Goal: Task Accomplishment & Management: Manage account settings

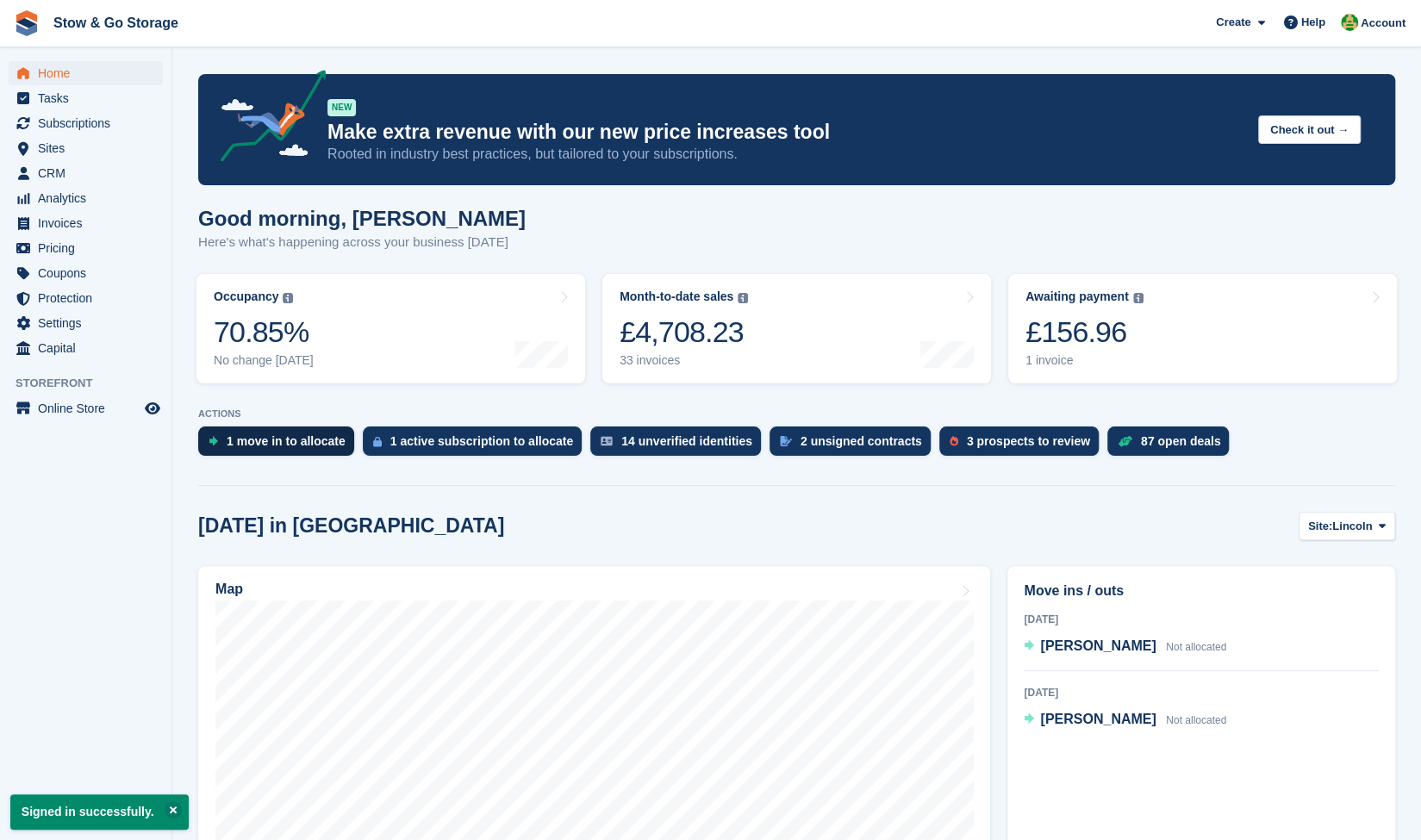
click at [298, 448] on div "1 move in to allocate" at bounding box center [286, 440] width 119 height 14
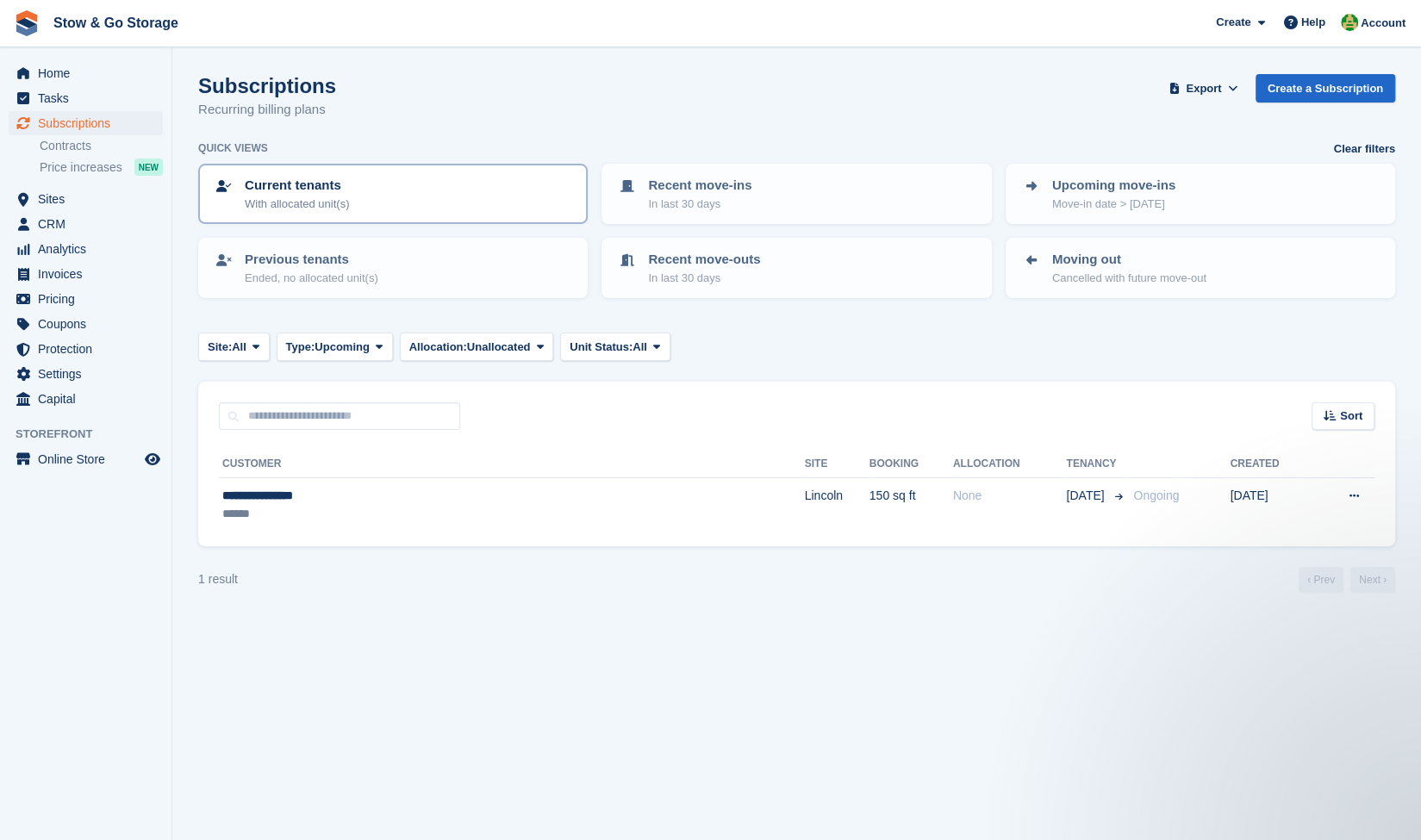
click at [374, 208] on div "Current tenants With allocated unit(s)" at bounding box center [392, 194] width 358 height 36
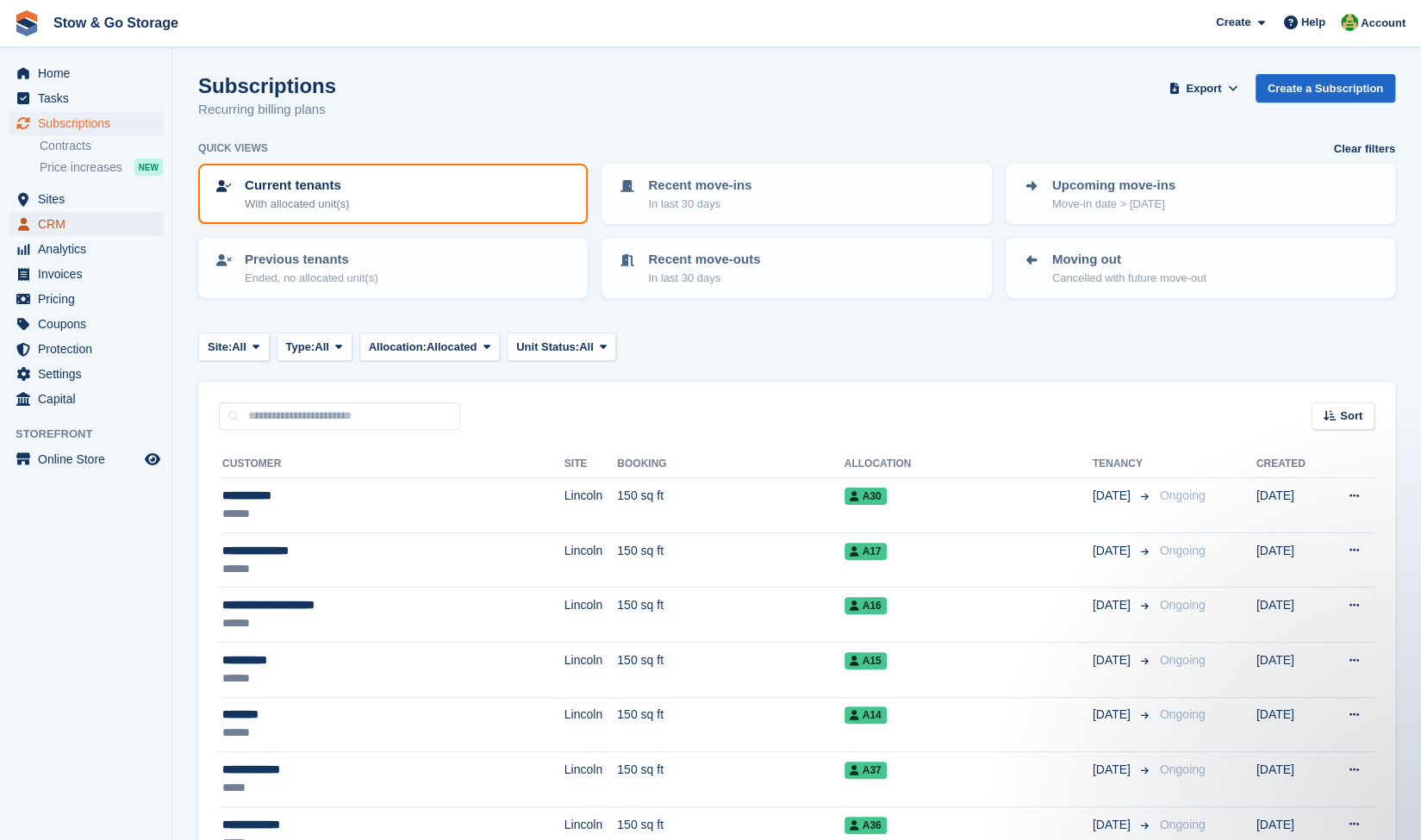
click at [69, 230] on span "CRM" at bounding box center [89, 224] width 104 height 24
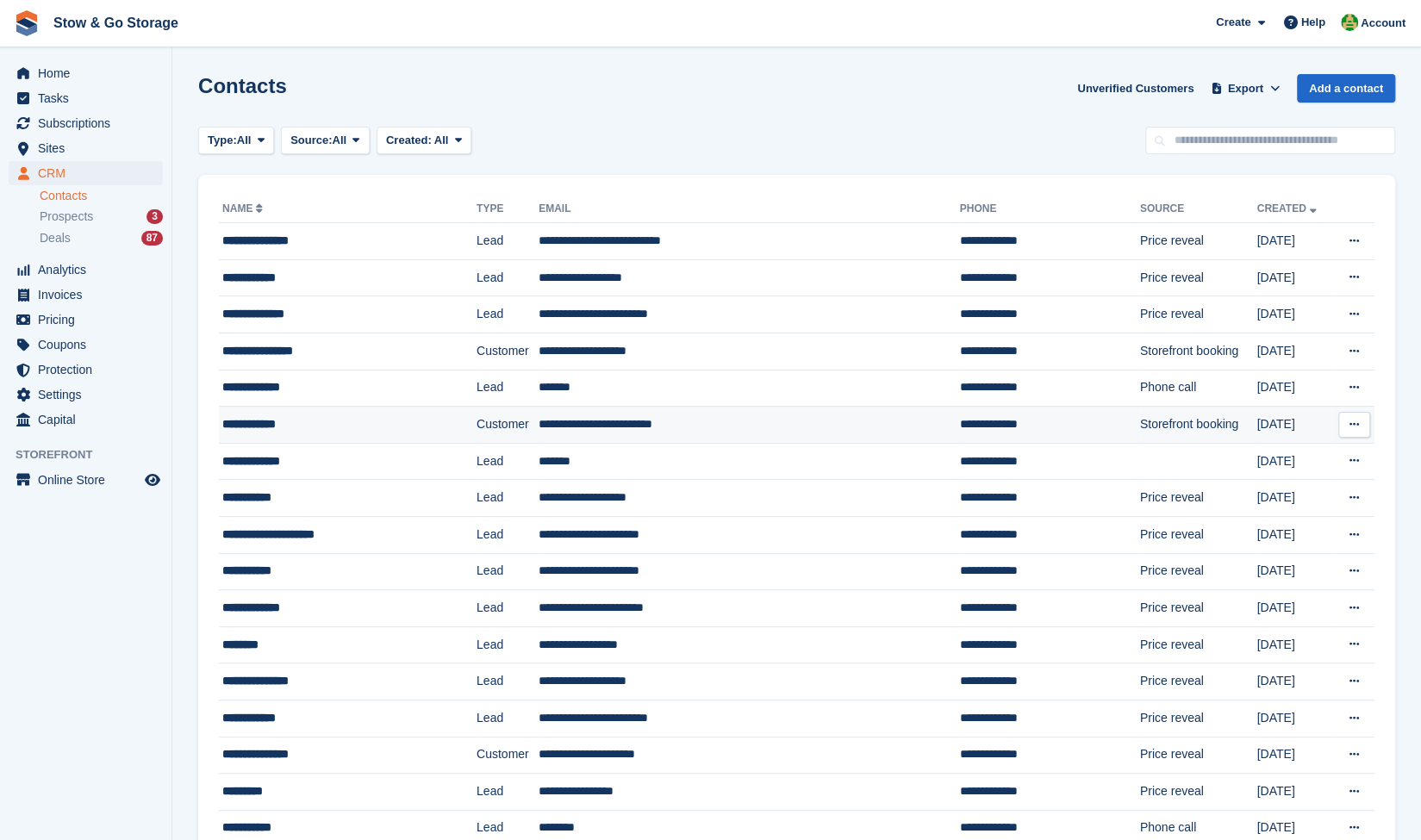
click at [780, 423] on td "**********" at bounding box center [749, 425] width 421 height 37
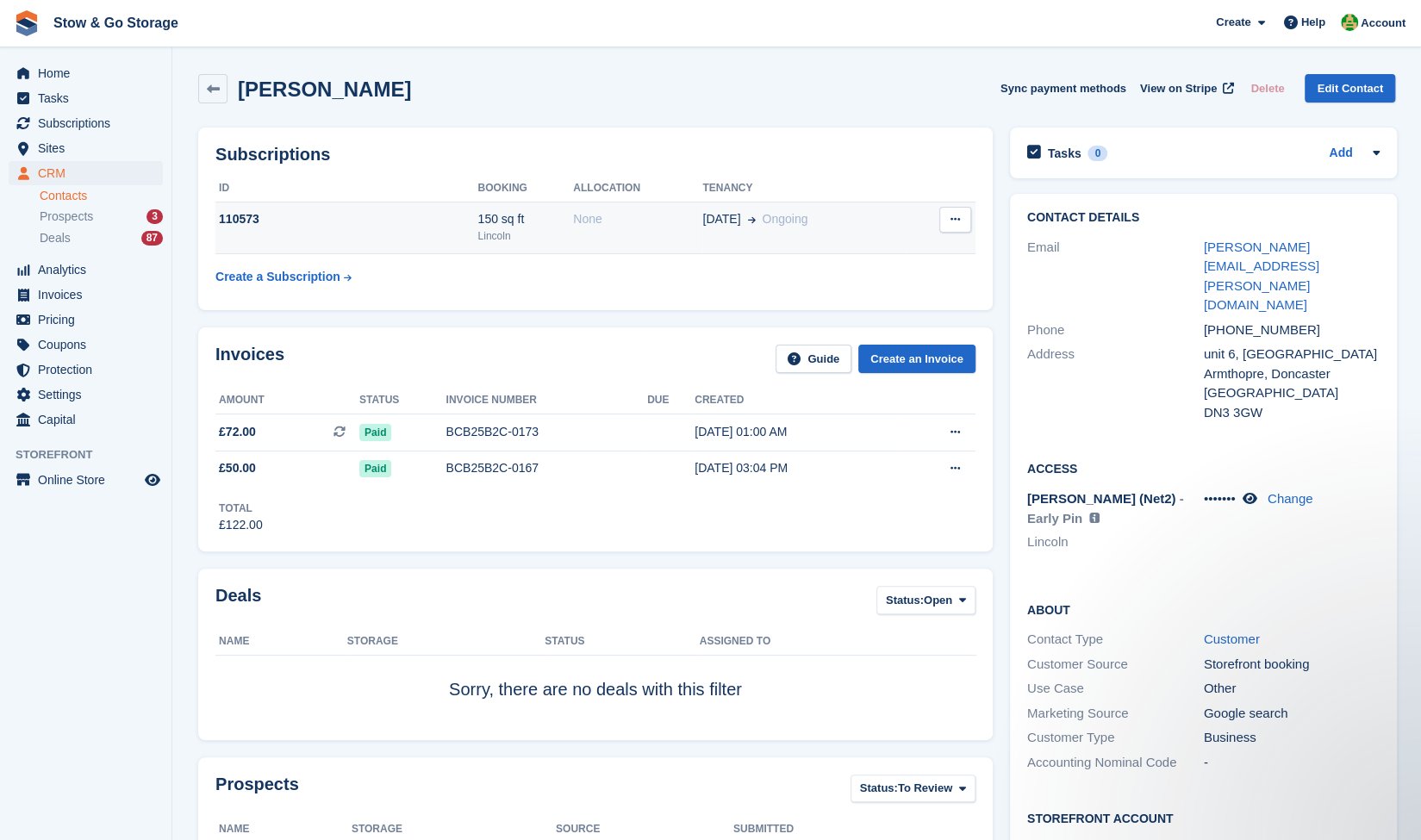
click at [950, 221] on icon at bounding box center [955, 219] width 10 height 11
click at [553, 531] on div "Total £122.00" at bounding box center [595, 511] width 760 height 48
click at [322, 276] on div "Create a Subscription" at bounding box center [278, 277] width 125 height 18
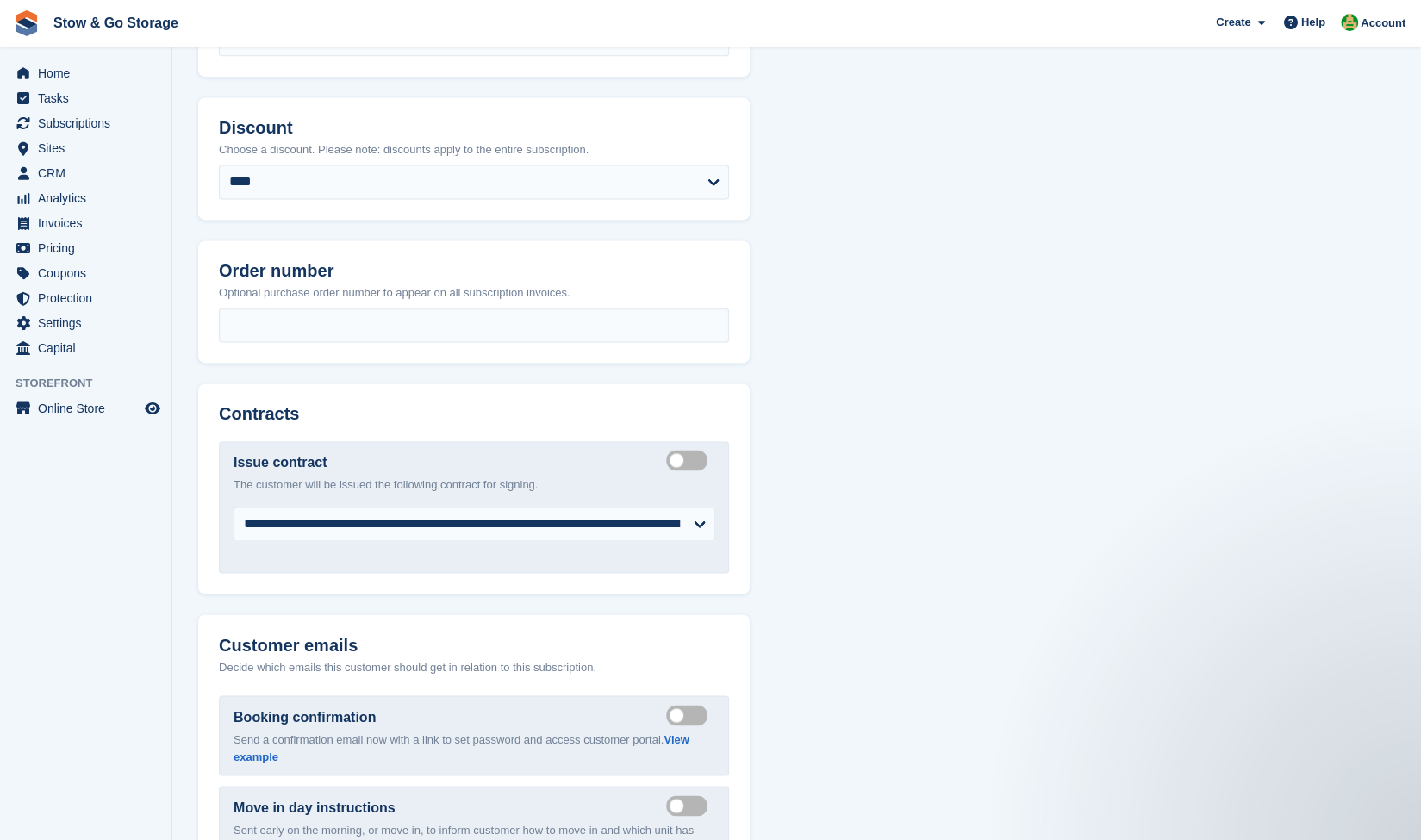
scroll to position [1504, 0]
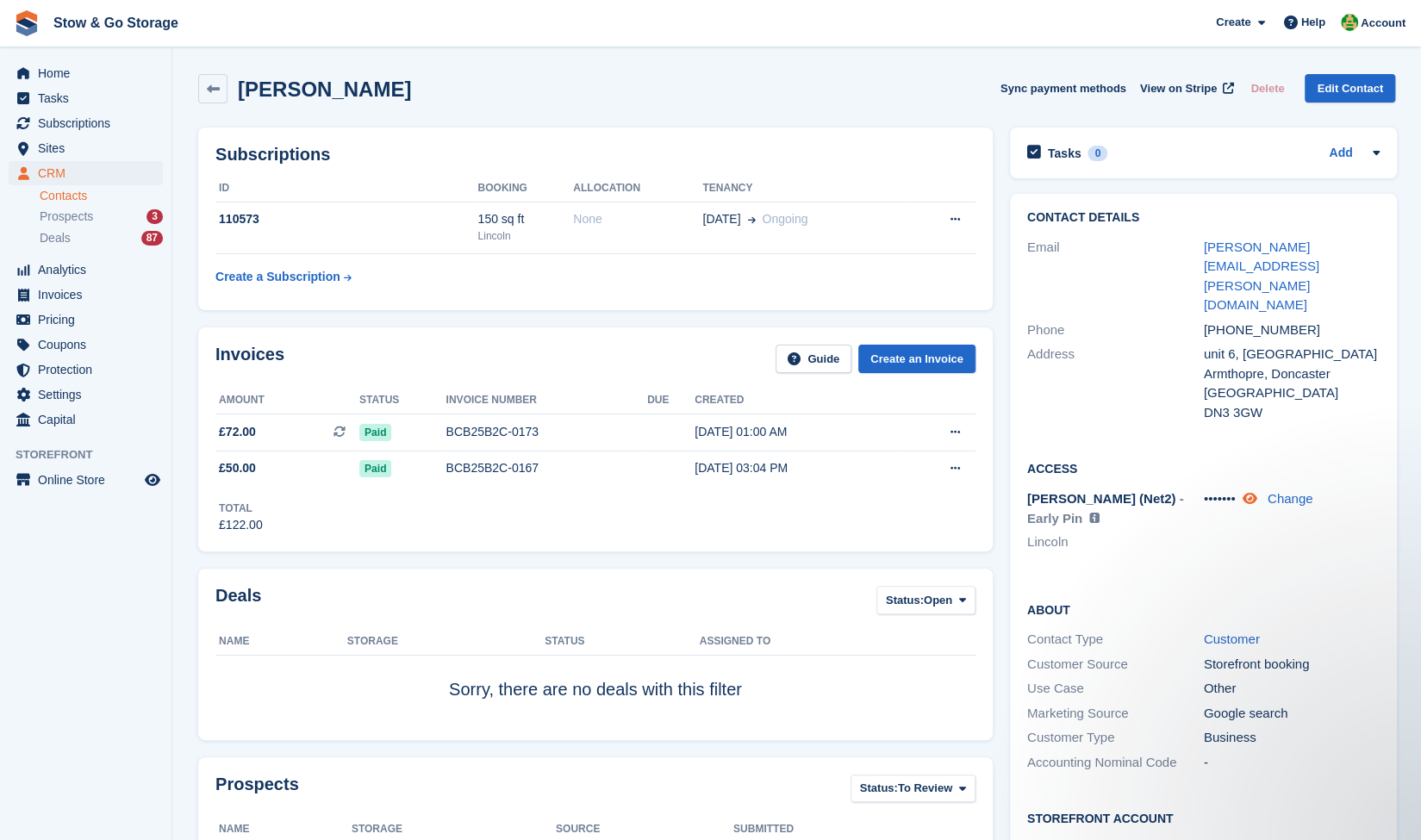
click at [1257, 492] on icon at bounding box center [1250, 498] width 14 height 13
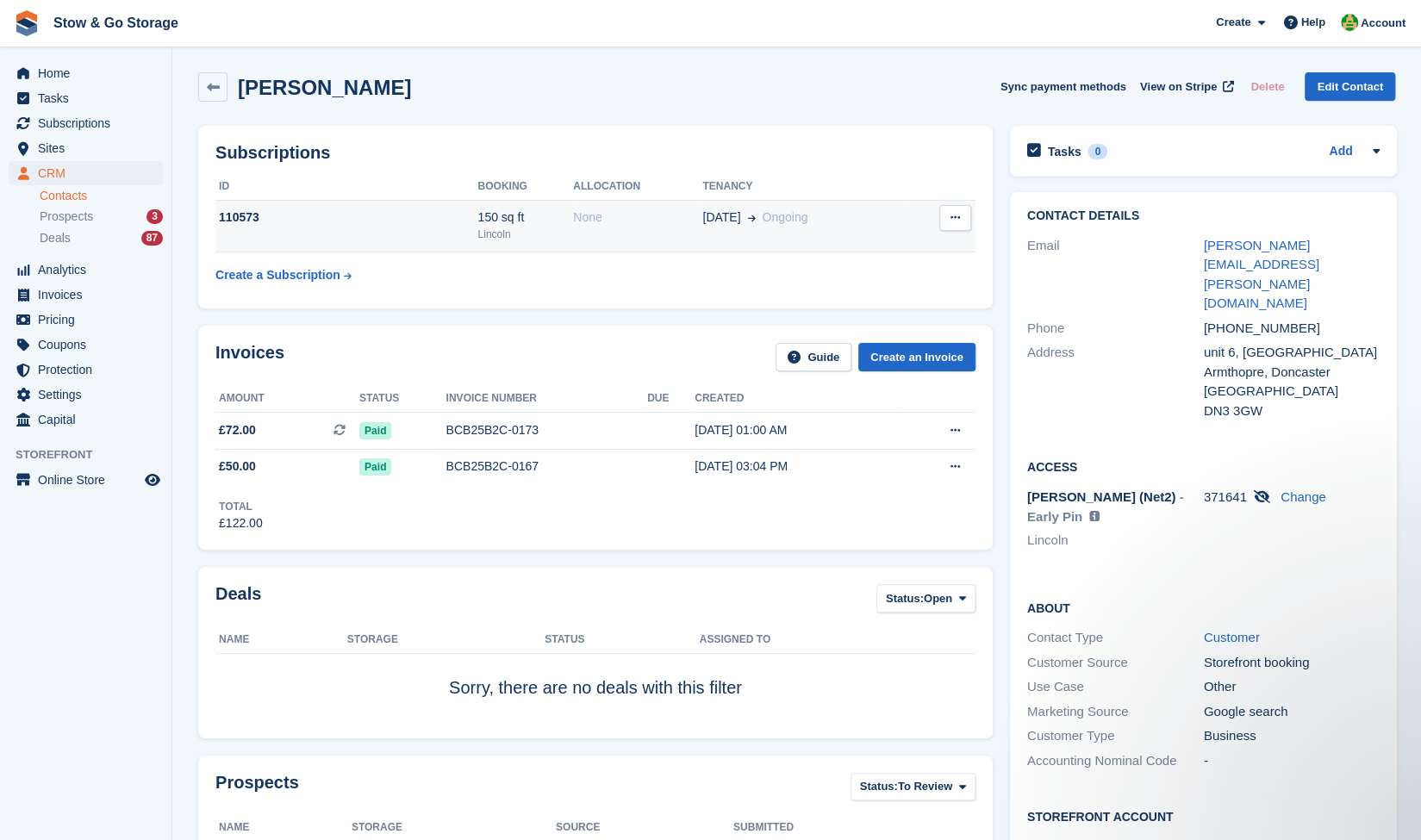
click at [960, 218] on button at bounding box center [955, 217] width 32 height 26
click at [570, 272] on table "ID Booking Allocation Tenancy 110573 150 sq ft Lincoln None 29 Sep Ongoing Canc…" at bounding box center [595, 233] width 760 height 119
click at [528, 220] on div "150 sq ft" at bounding box center [525, 217] width 96 height 18
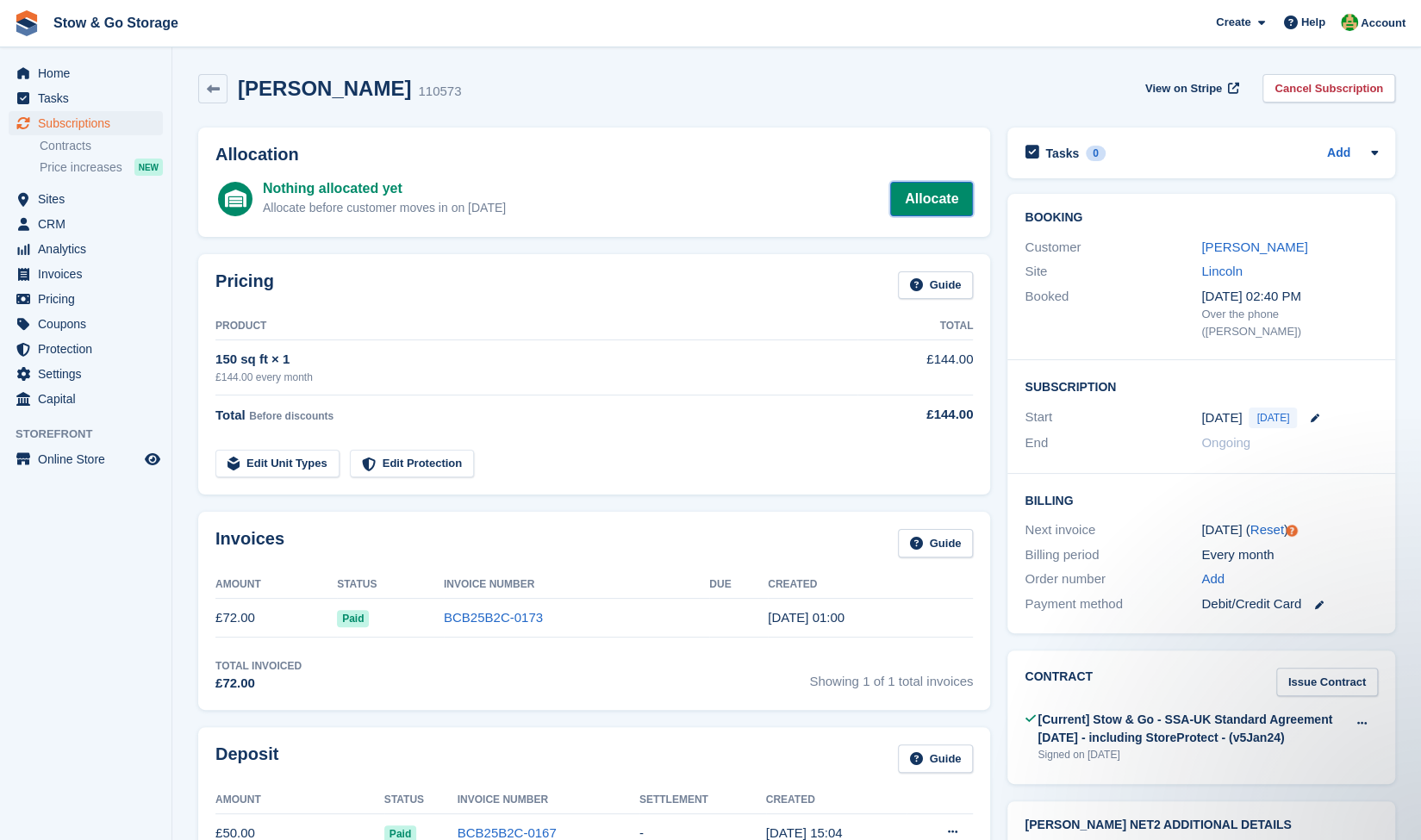
click at [917, 194] on link "Allocate" at bounding box center [932, 199] width 83 height 34
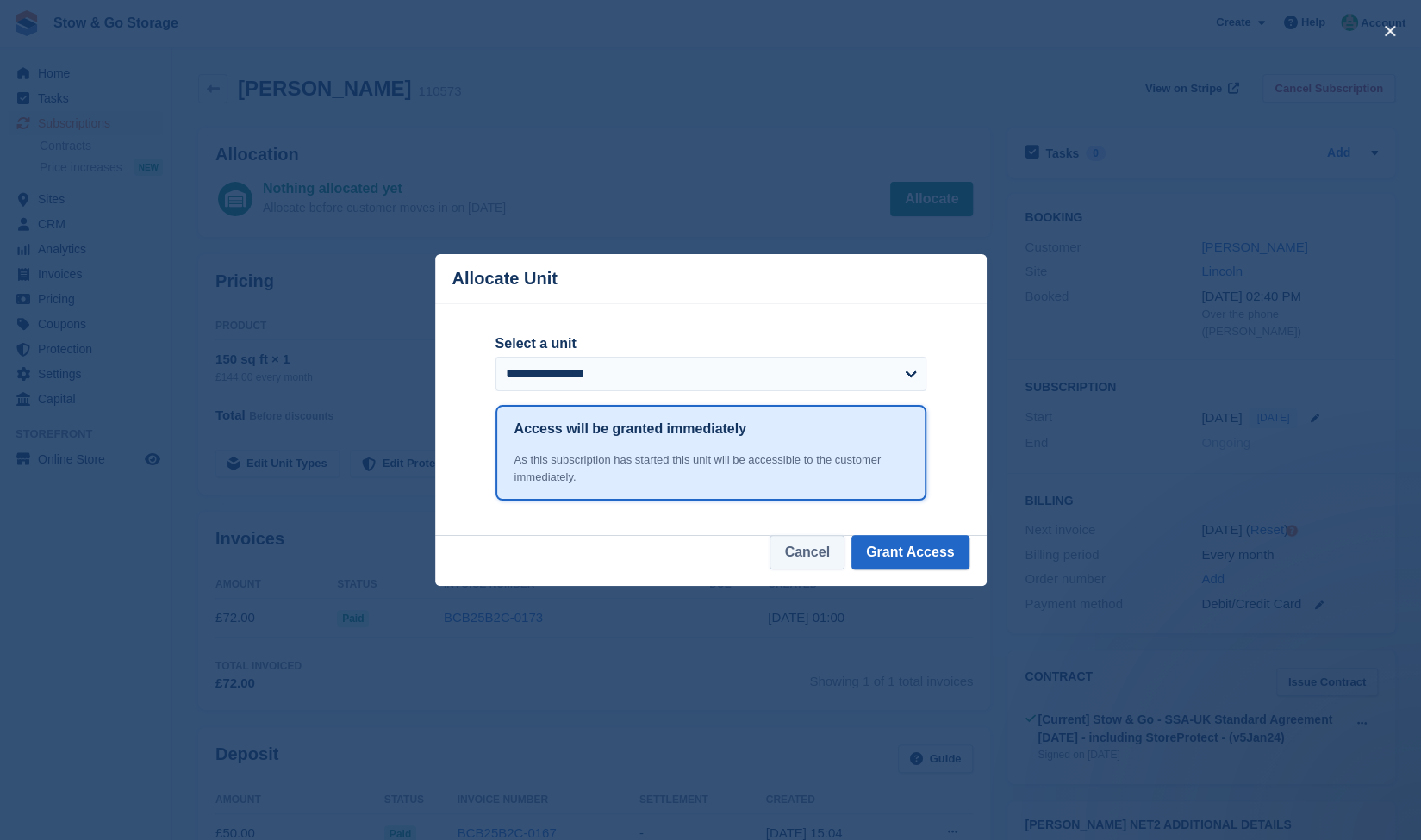
click at [810, 556] on button "Cancel" at bounding box center [807, 552] width 74 height 34
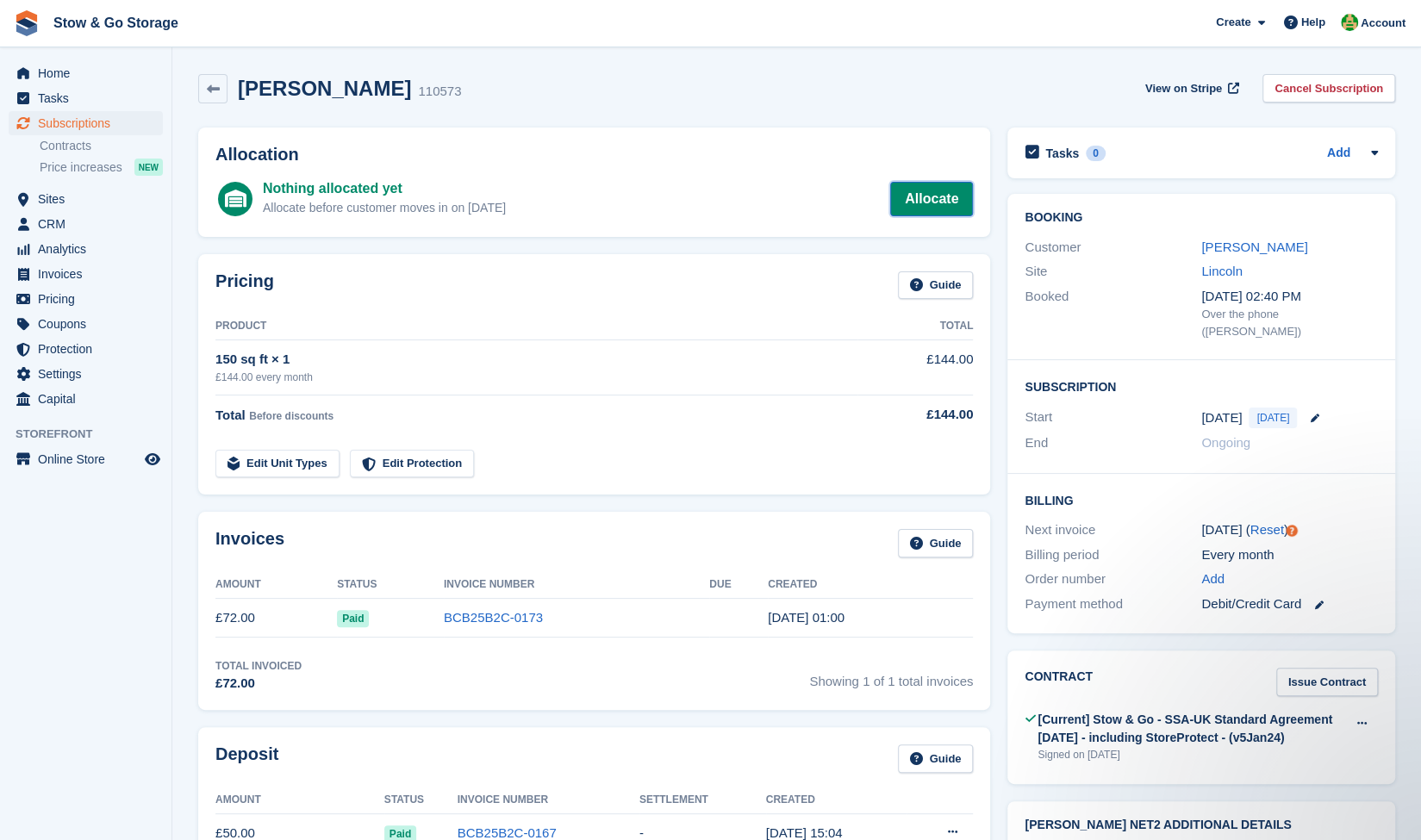
click at [939, 196] on link "Allocate" at bounding box center [932, 199] width 83 height 34
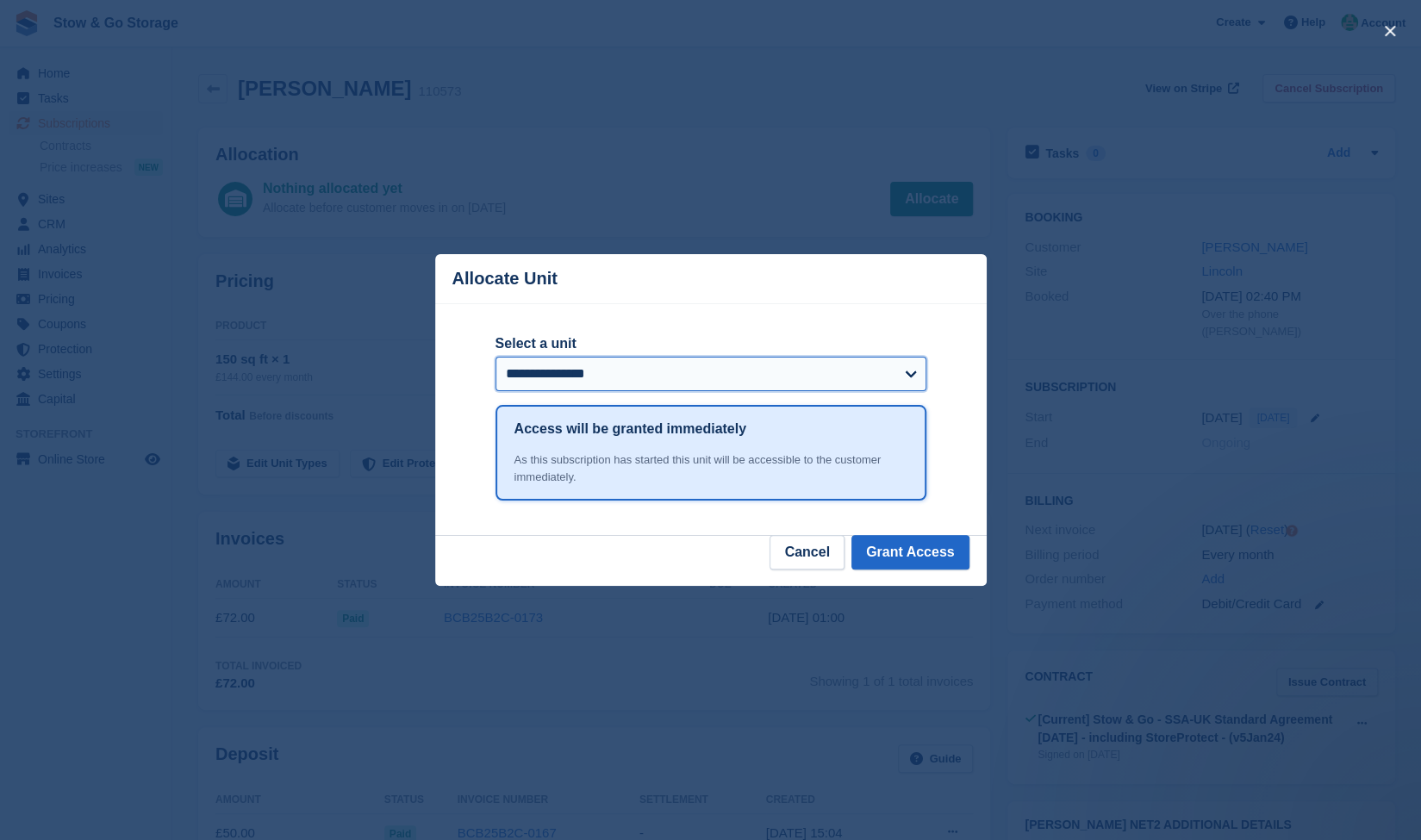
click at [868, 378] on select "**********" at bounding box center [711, 374] width 431 height 34
select select "******"
click at [495, 358] on select "**********" at bounding box center [711, 374] width 431 height 34
click at [926, 558] on button "Grant Access" at bounding box center [910, 552] width 118 height 34
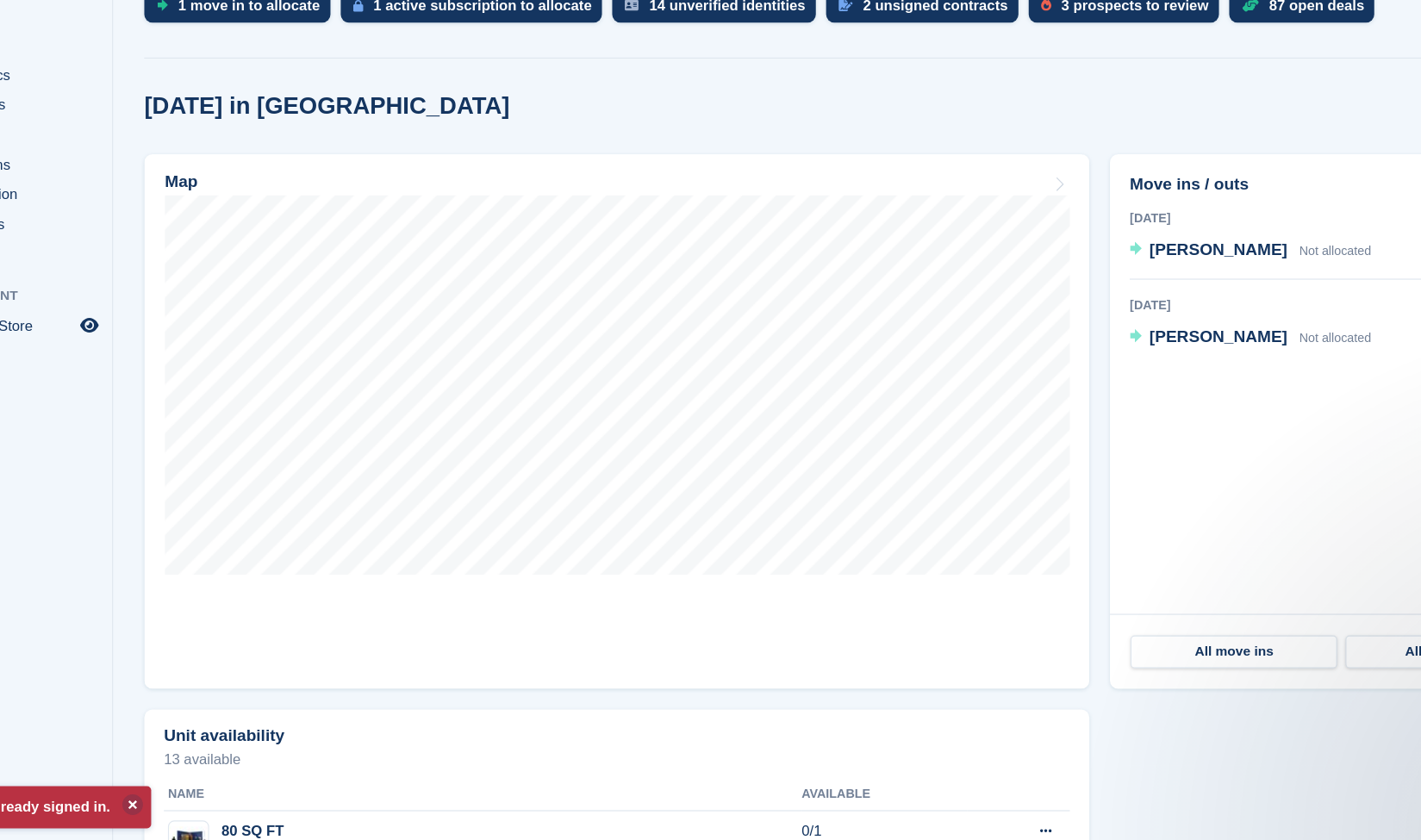
scroll to position [300, 0]
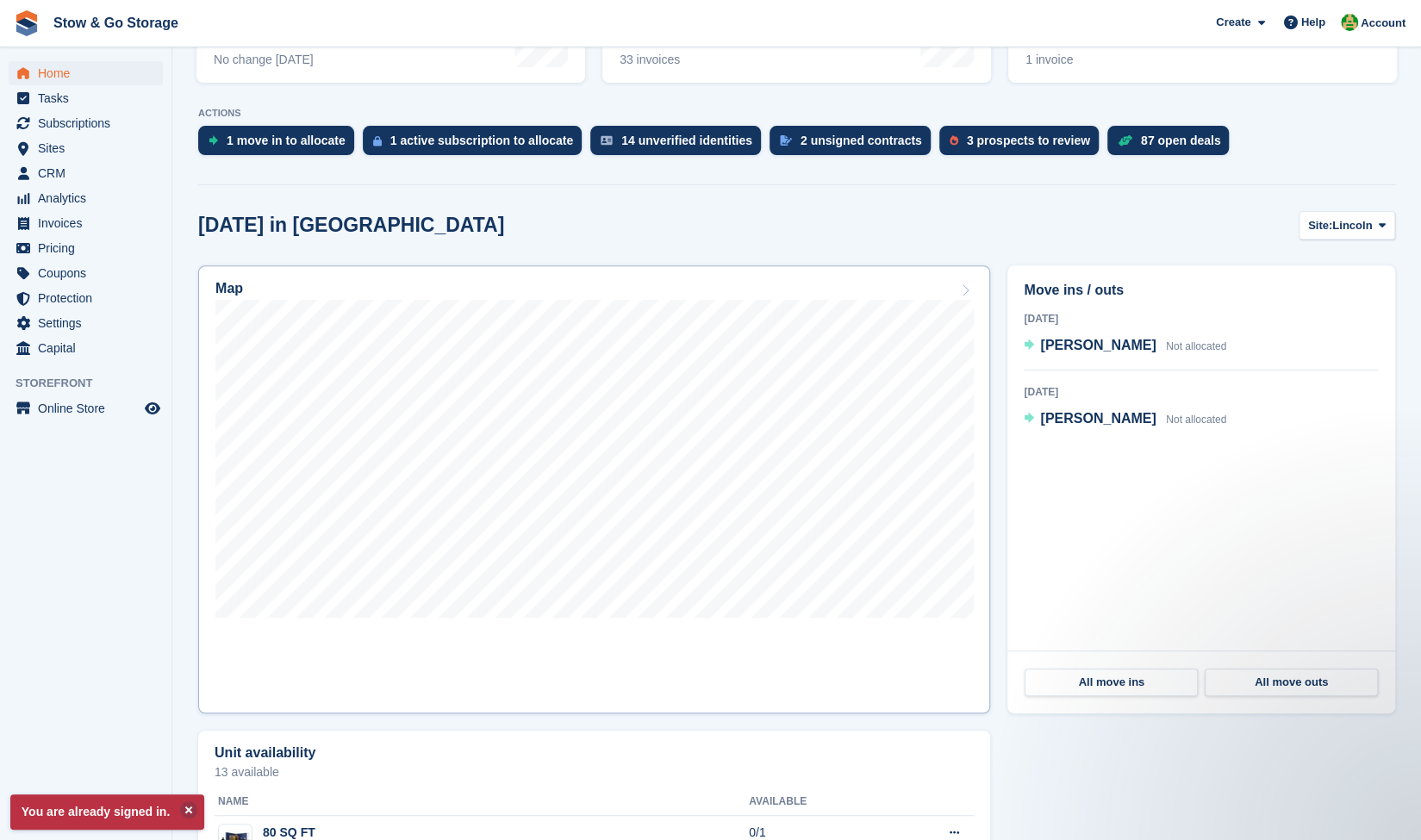
drag, startPoint x: 281, startPoint y: 407, endPoint x: 566, endPoint y: 272, distance: 315.4
click at [566, 272] on link "Map" at bounding box center [595, 489] width 792 height 448
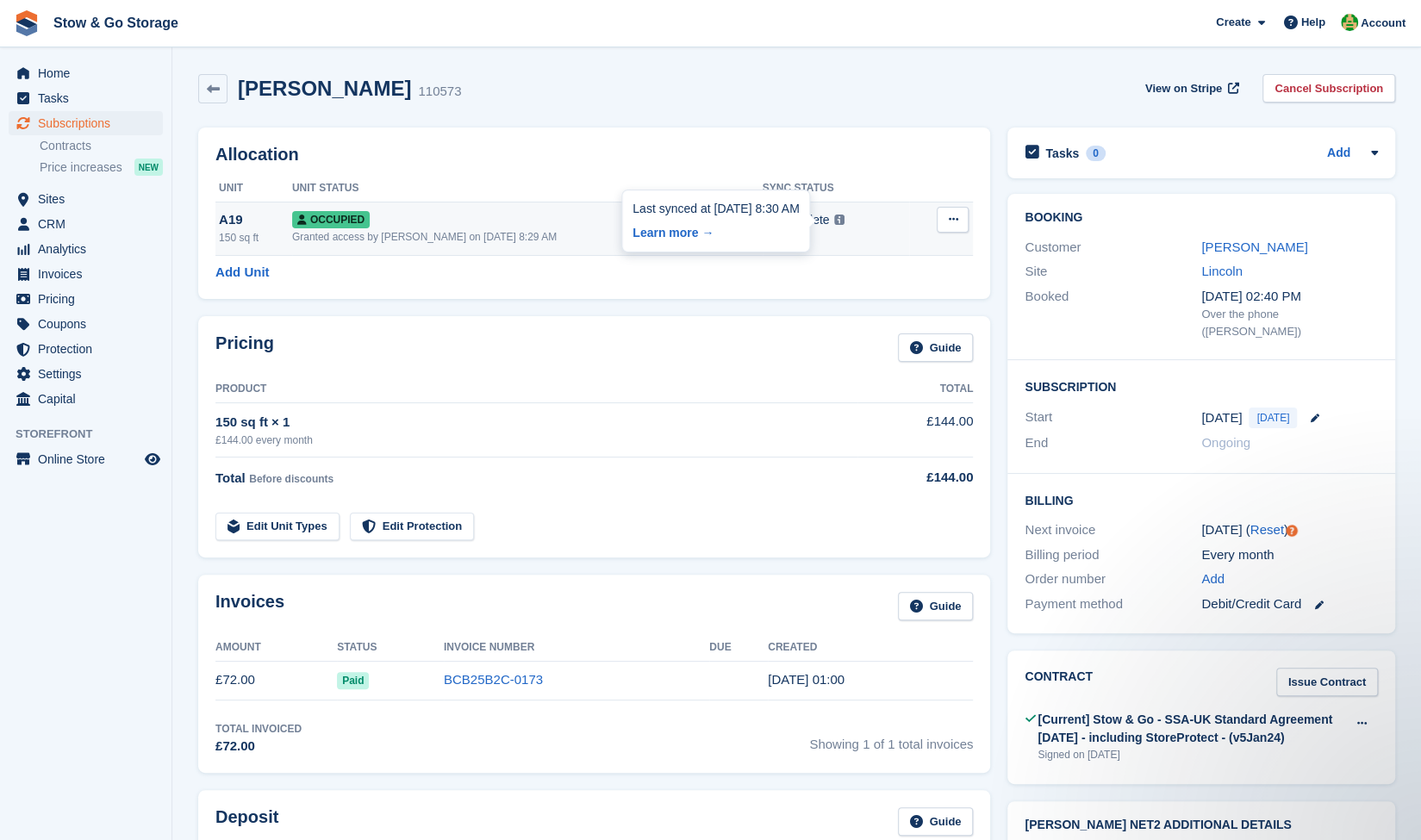
click at [835, 221] on img at bounding box center [839, 219] width 10 height 10
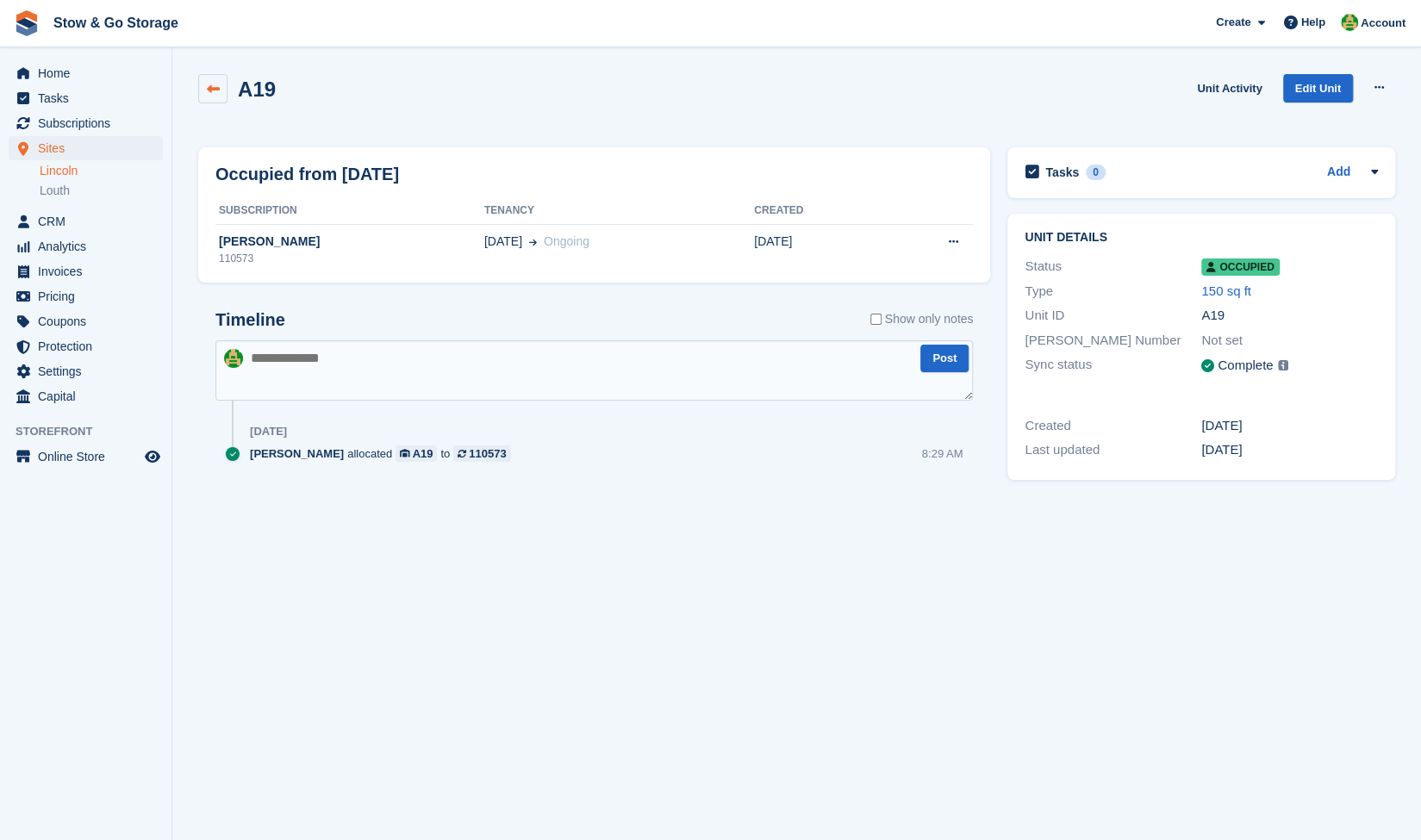
click at [210, 86] on icon at bounding box center [213, 89] width 13 height 13
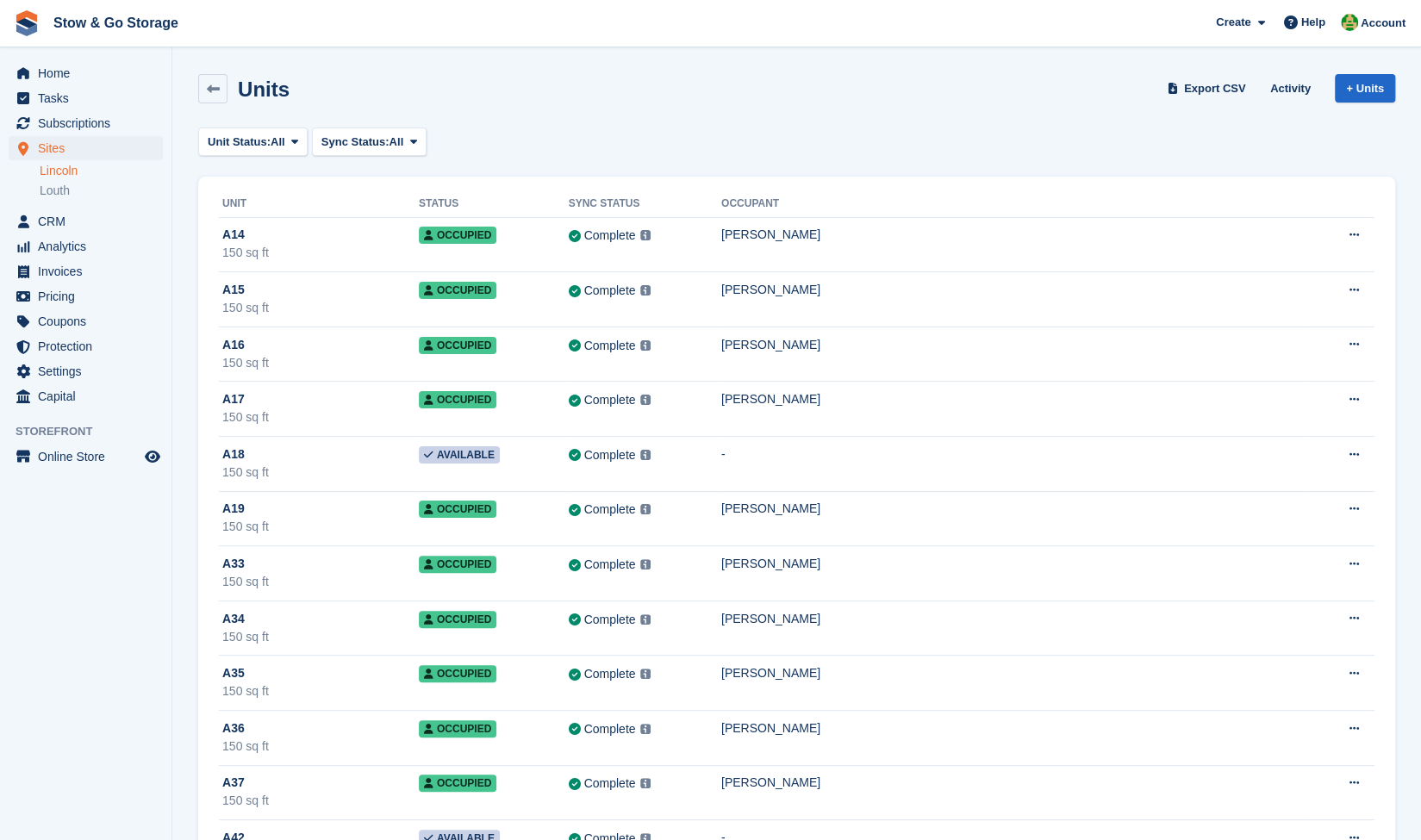
click at [210, 86] on icon at bounding box center [213, 89] width 13 height 13
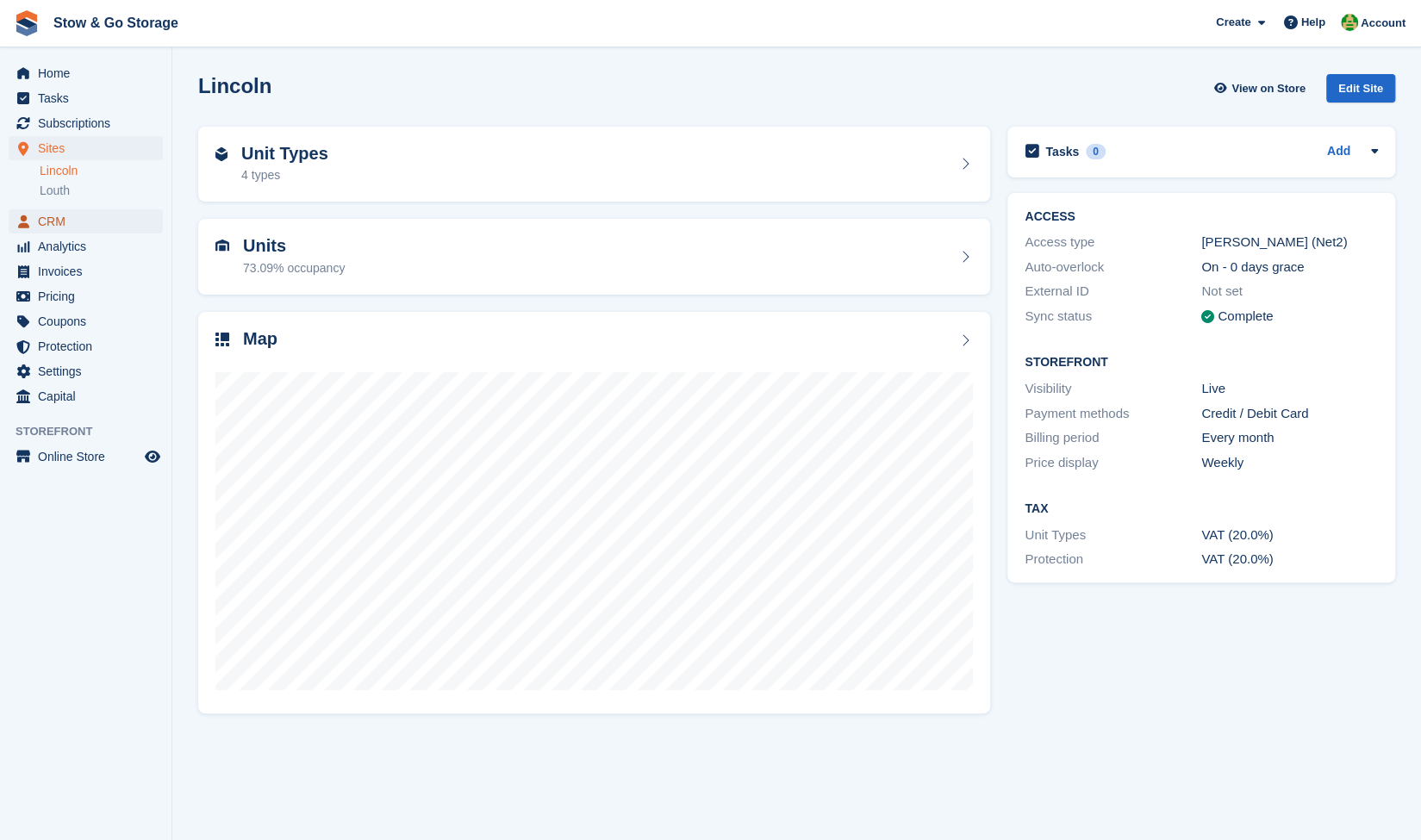
click at [77, 228] on span "CRM" at bounding box center [89, 221] width 104 height 24
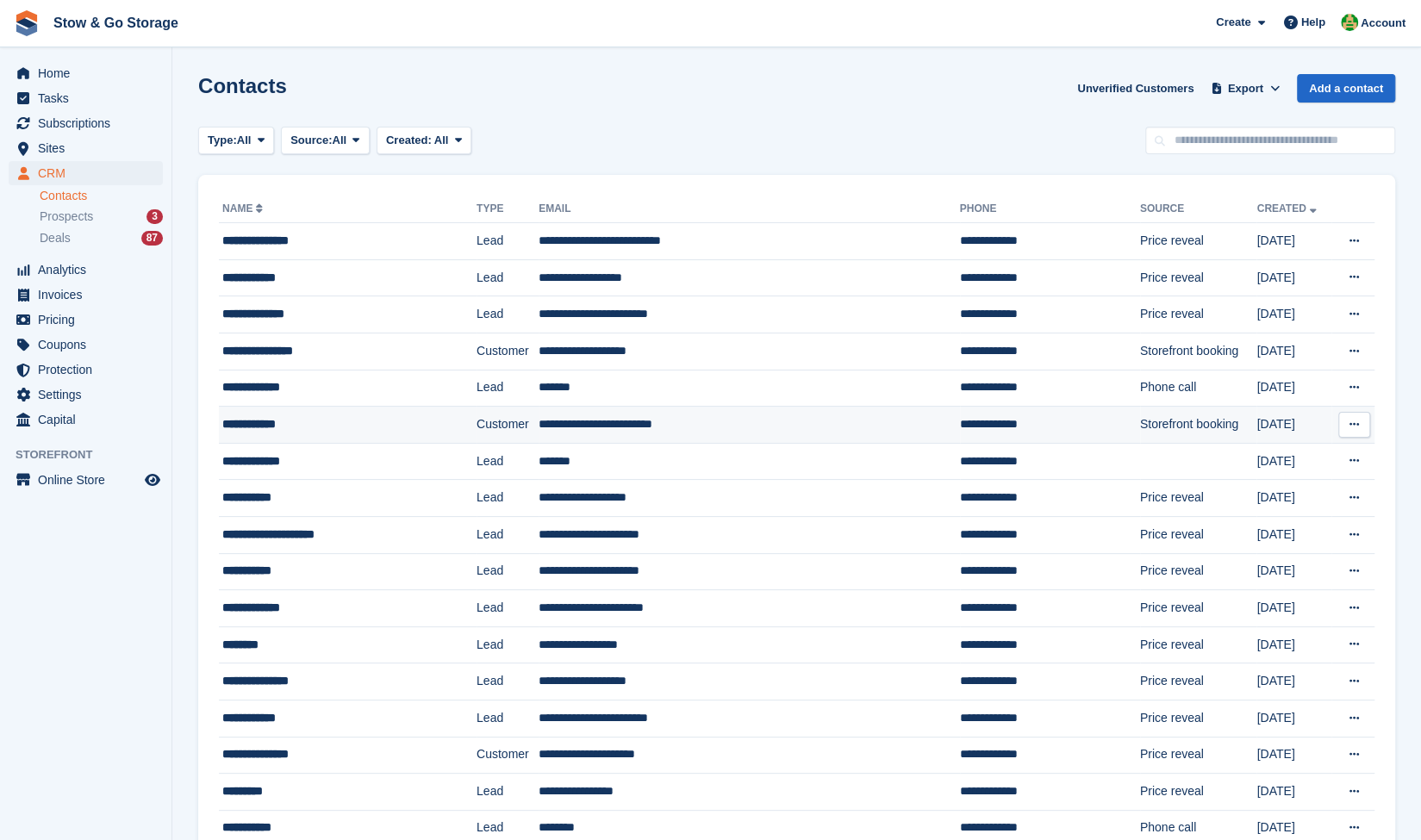
click at [281, 435] on td "**********" at bounding box center [348, 425] width 258 height 37
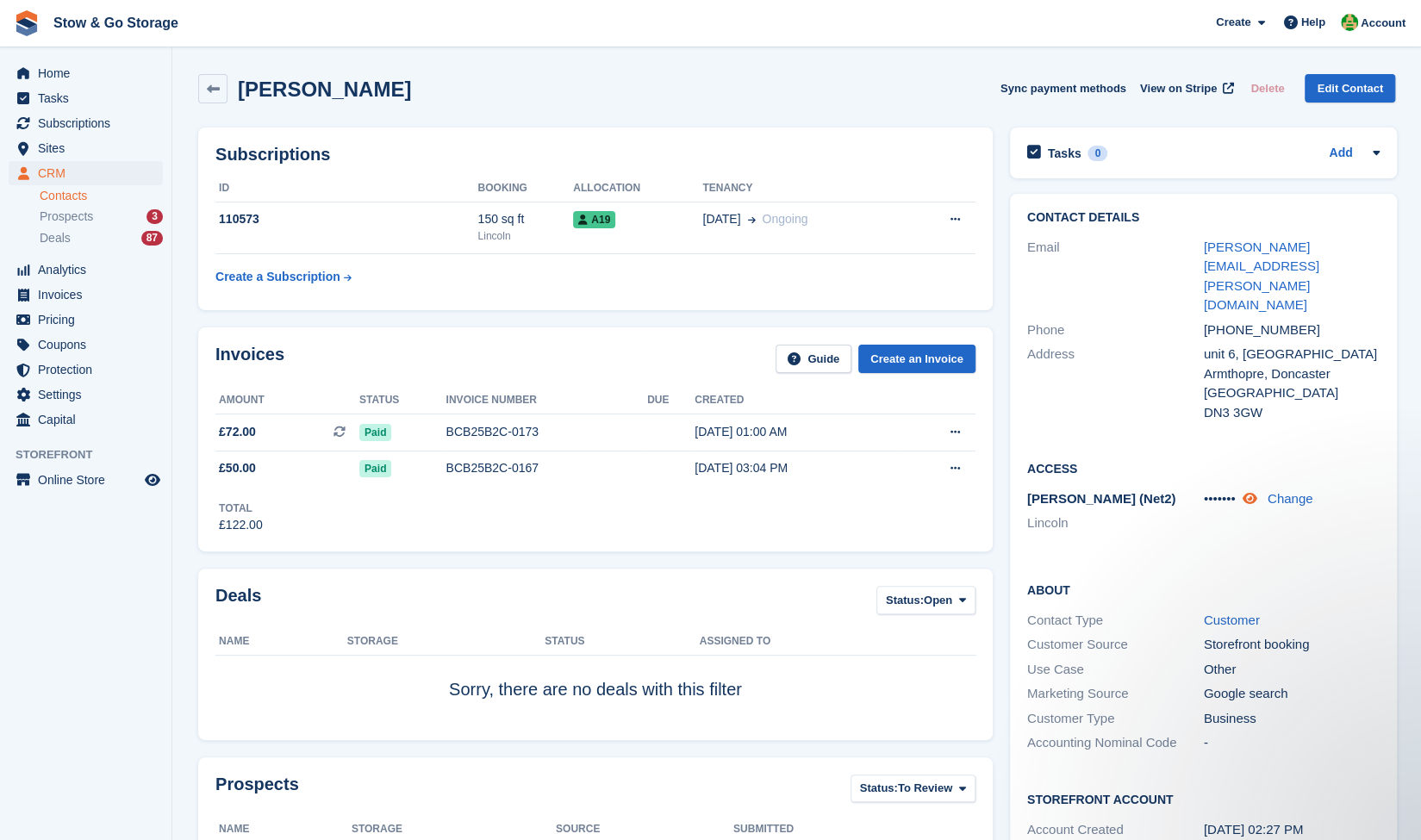
click at [1254, 492] on icon at bounding box center [1250, 498] width 14 height 13
drag, startPoint x: 1200, startPoint y: 459, endPoint x: 1239, endPoint y: 461, distance: 39.1
click at [1239, 487] on div "[PERSON_NAME] (Net2) [GEOGRAPHIC_DATA] 371641 Change" at bounding box center [1204, 513] width 354 height 52
click at [1239, 491] on span "371641" at bounding box center [1225, 498] width 43 height 14
drag, startPoint x: 1242, startPoint y: 461, endPoint x: 1200, endPoint y: 458, distance: 42.1
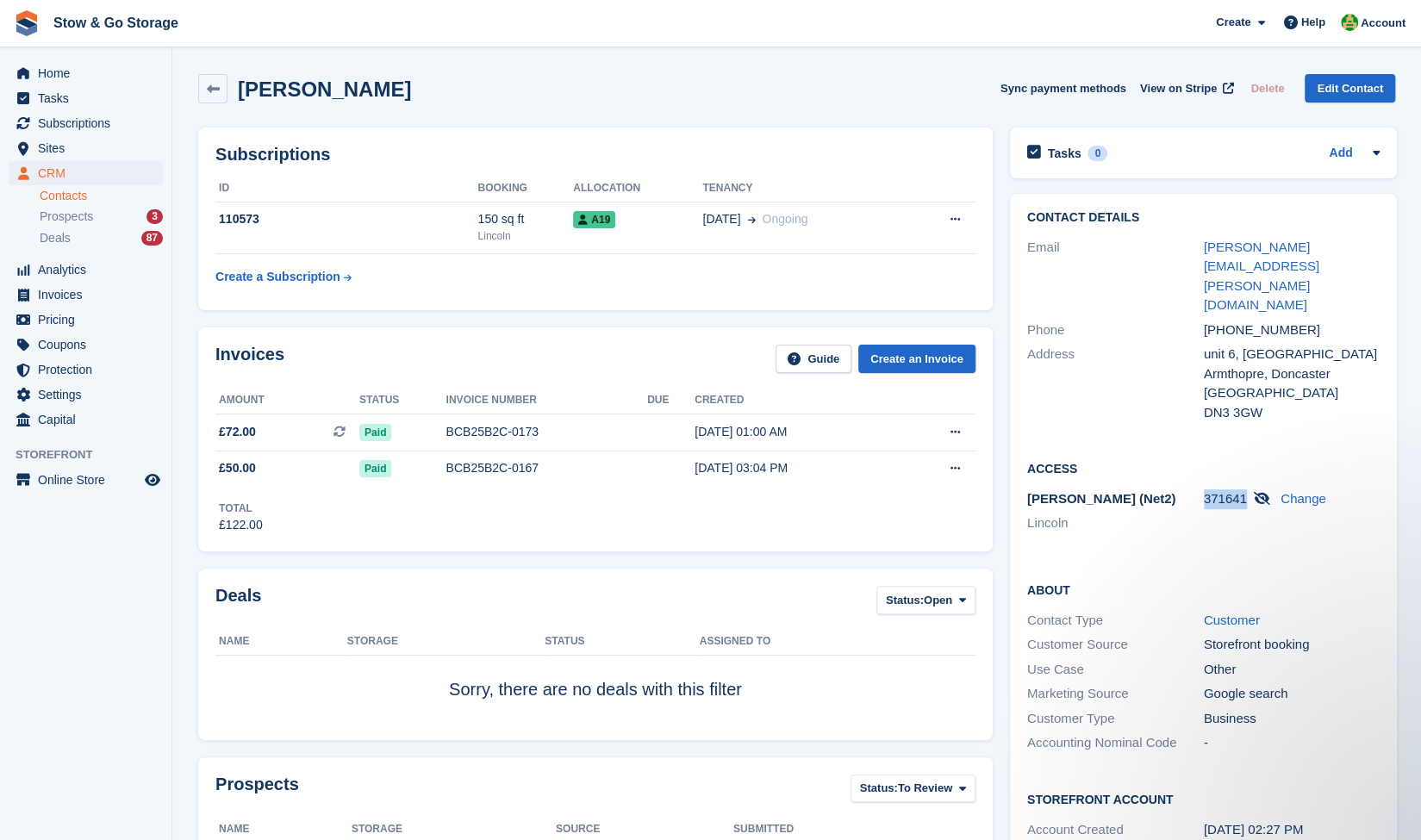
click at [1204, 490] on div "371641 Change" at bounding box center [1292, 500] width 177 height 20
copy span "371641"
drag, startPoint x: 1370, startPoint y: 244, endPoint x: 1173, endPoint y: 232, distance: 197.4
click at [1173, 232] on div "Contact Details Email [EMAIL_ADDRESS][PERSON_NAME][DOMAIN_NAME] Phone [PHONE_NU…" at bounding box center [1204, 318] width 388 height 248
copy div "[PERSON_NAME][EMAIL_ADDRESS][PERSON_NAME][DOMAIN_NAME]"
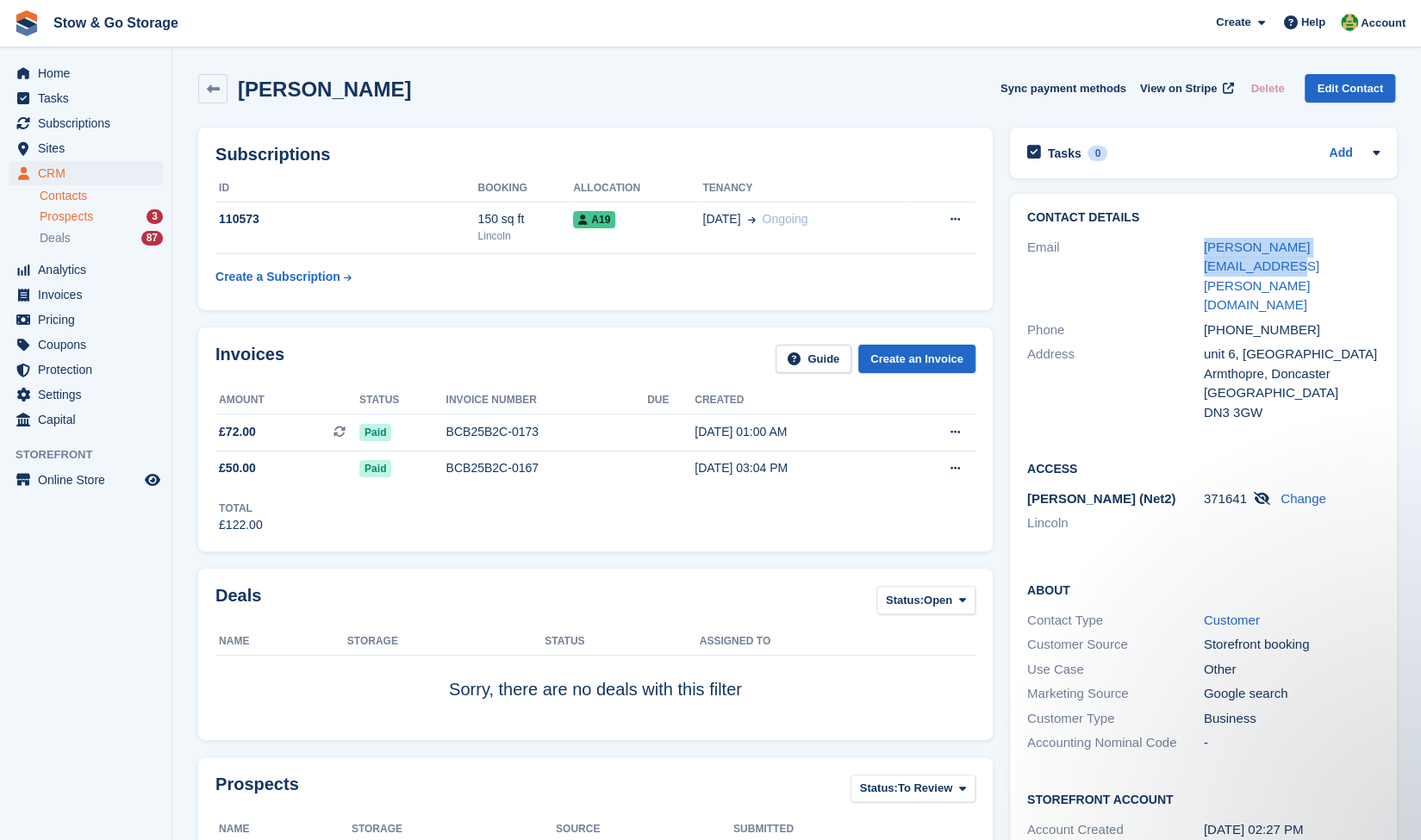
click at [48, 217] on span "Prospects" at bounding box center [66, 217] width 53 height 16
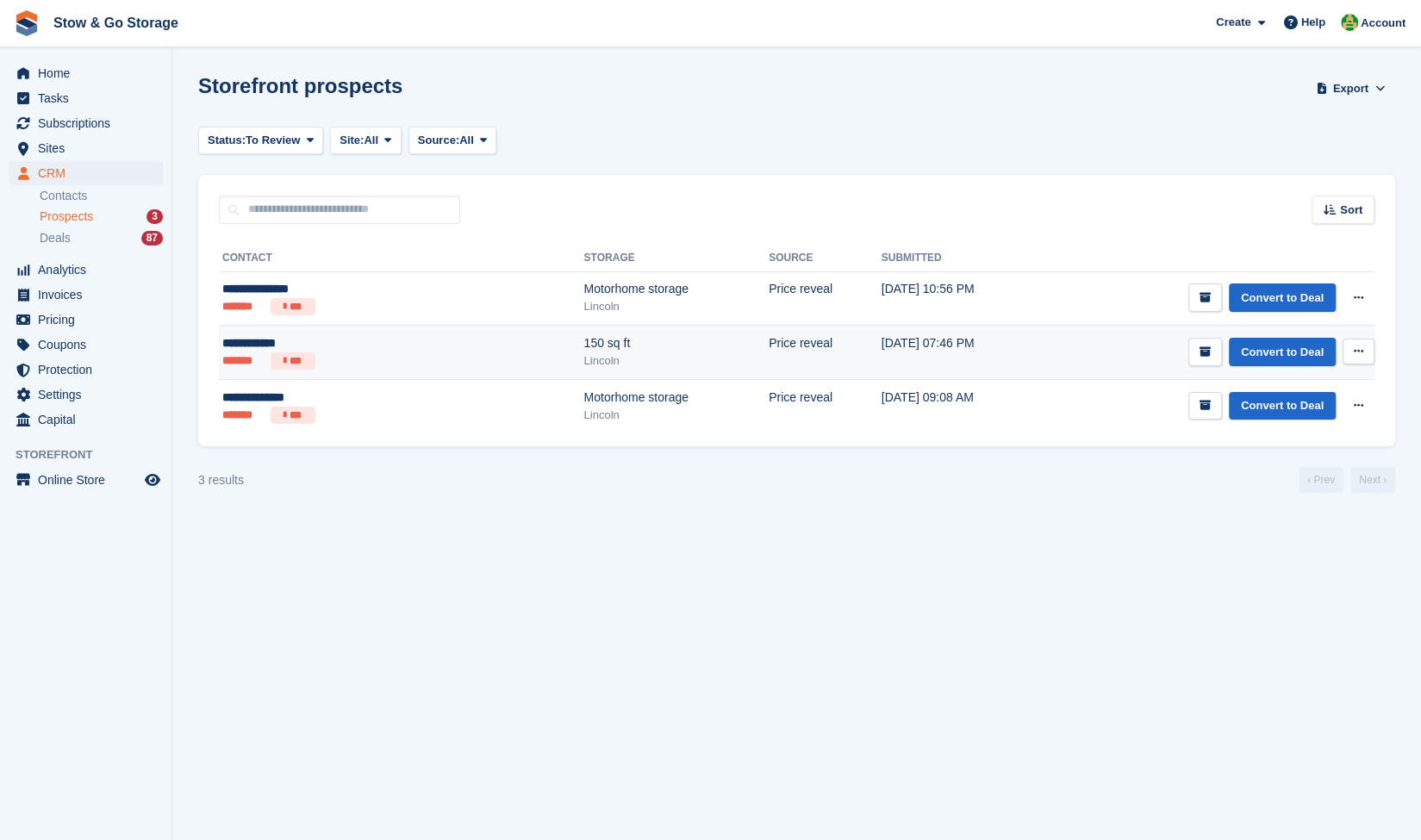
click at [308, 355] on li "***" at bounding box center [293, 361] width 45 height 17
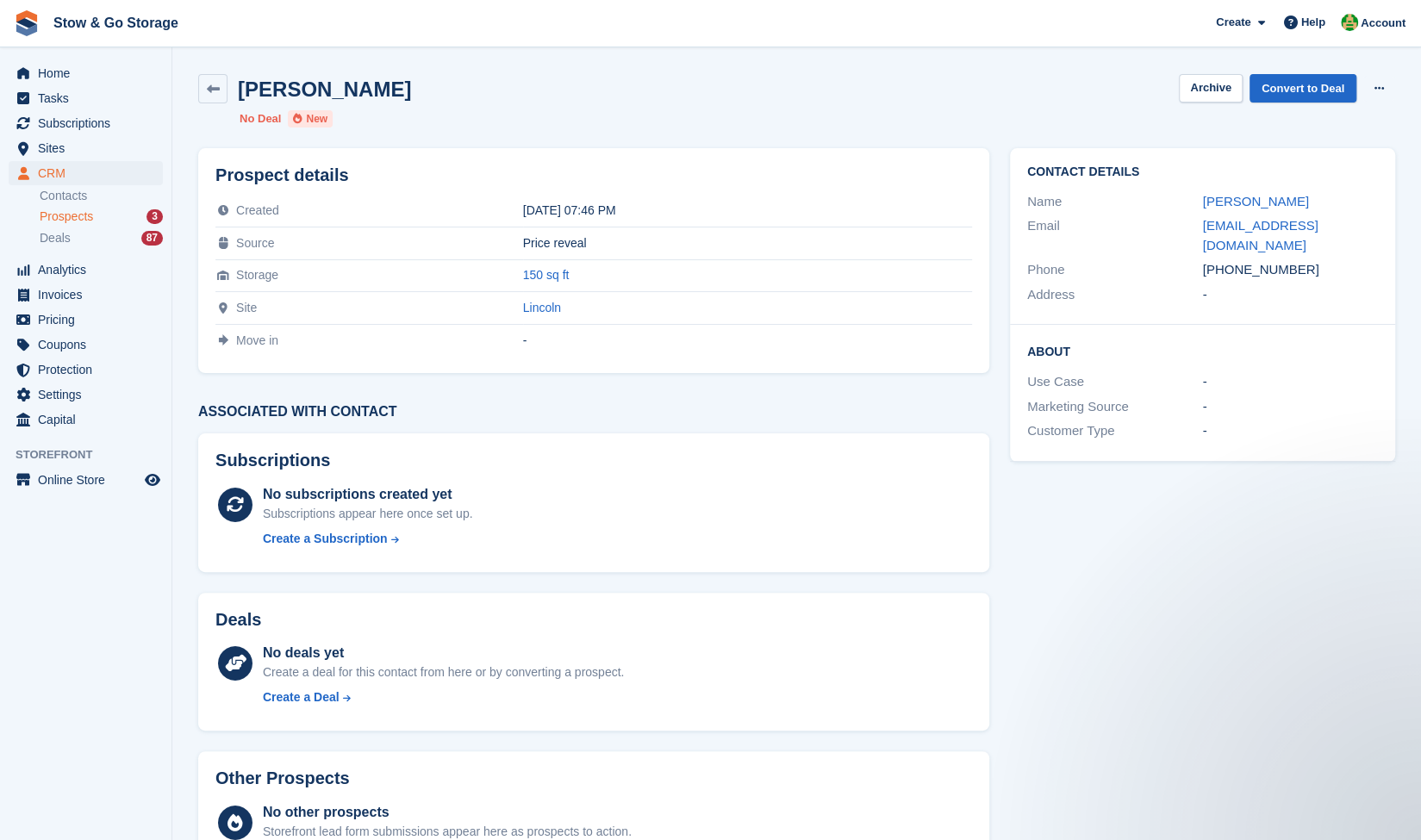
click at [54, 221] on span "Prospects" at bounding box center [66, 217] width 53 height 16
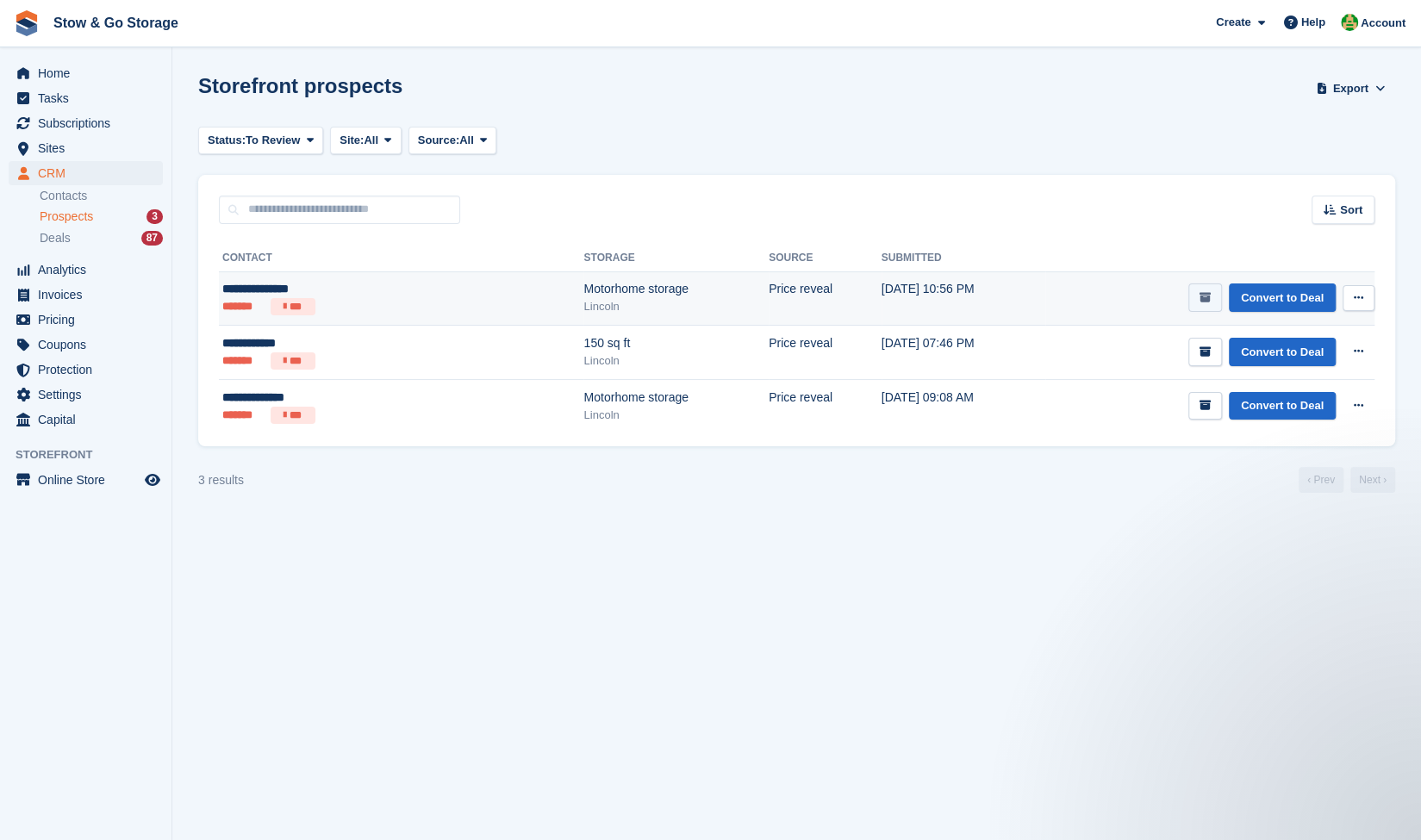
click at [1208, 298] on icon "submit" at bounding box center [1205, 298] width 11 height 11
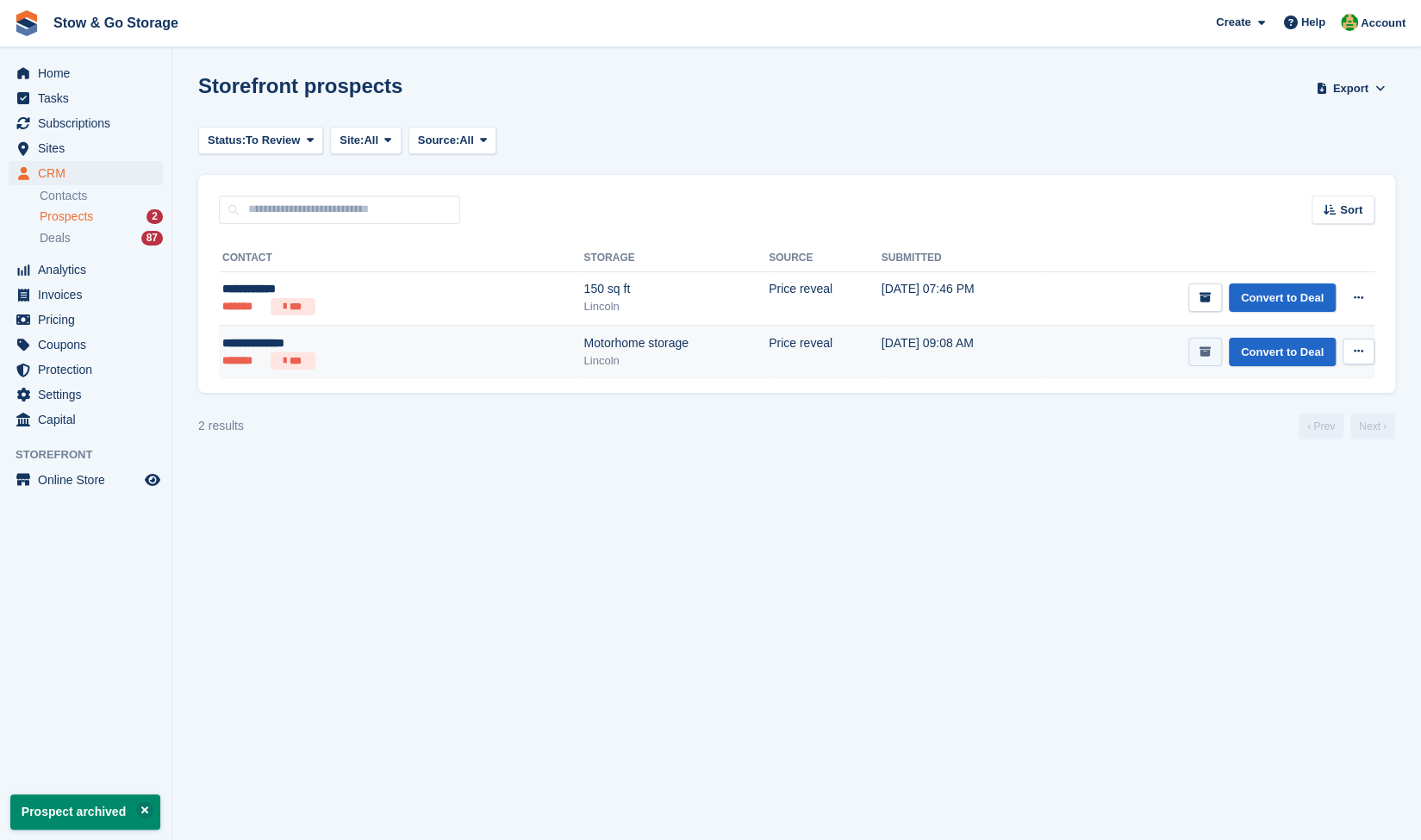
click at [1211, 354] on icon "submit" at bounding box center [1205, 352] width 11 height 11
